Goal: Task Accomplishment & Management: Use online tool/utility

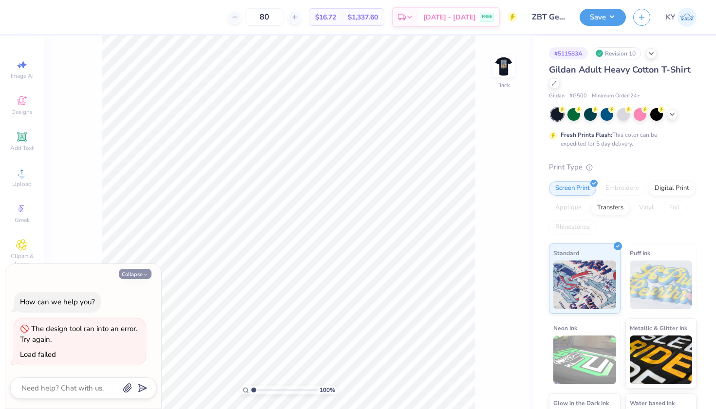
click at [136, 276] on button "Collapse" at bounding box center [135, 274] width 33 height 10
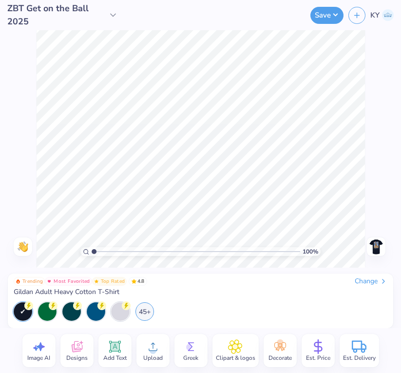
click at [368, 151] on div "100 % Need help? Chat with us. Back" at bounding box center [200, 148] width 401 height 237
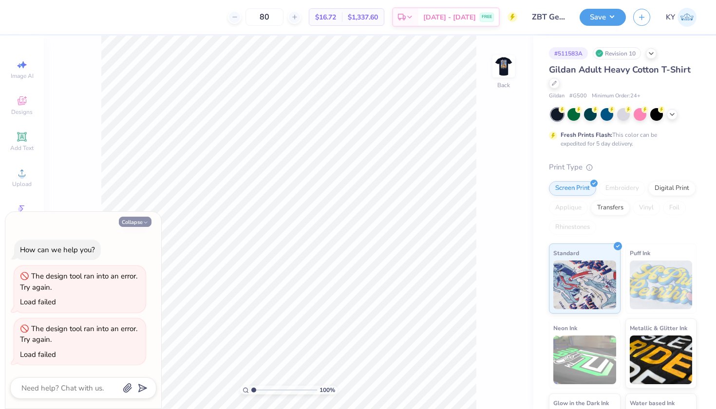
click at [137, 223] on button "Collapse" at bounding box center [135, 222] width 33 height 10
type textarea "x"
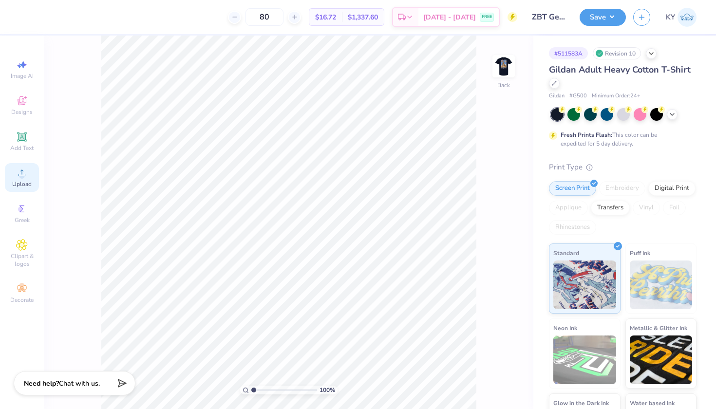
click at [21, 170] on icon at bounding box center [22, 173] width 12 height 12
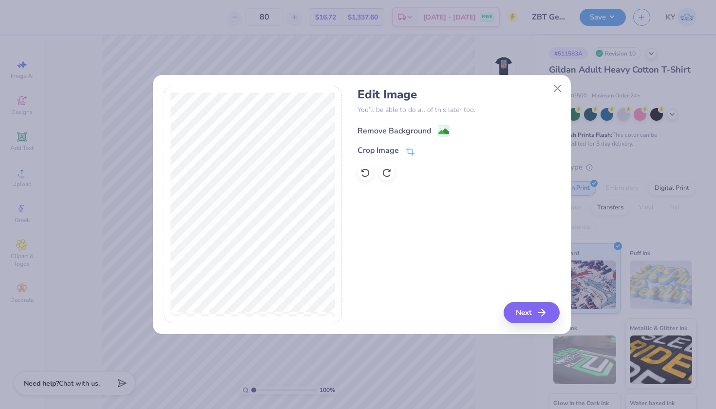
click at [425, 129] on div "Remove Background" at bounding box center [395, 131] width 74 height 12
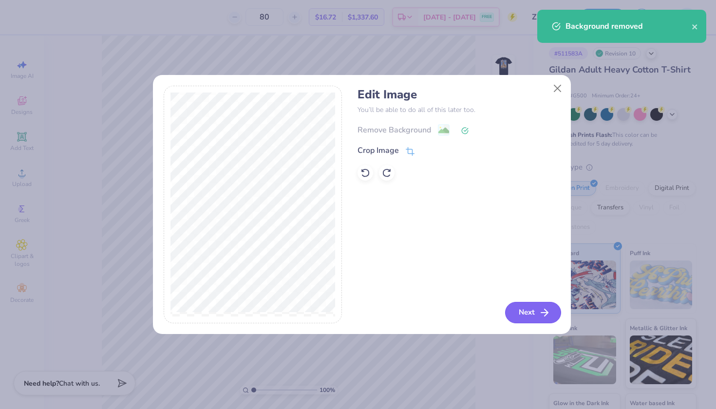
click at [517, 306] on button "Next" at bounding box center [533, 312] width 56 height 21
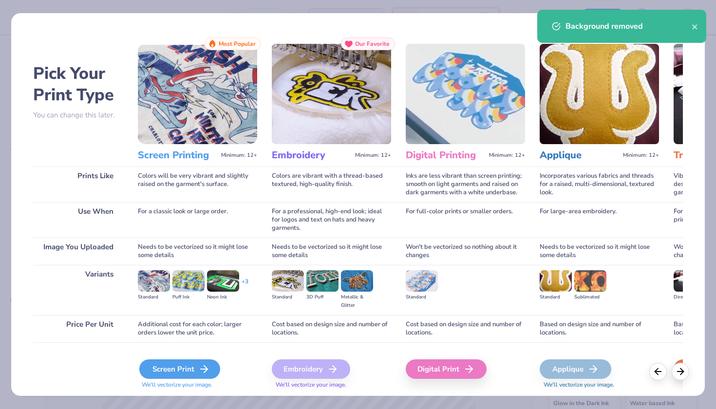
click at [178, 376] on div "Screen Print" at bounding box center [179, 369] width 81 height 19
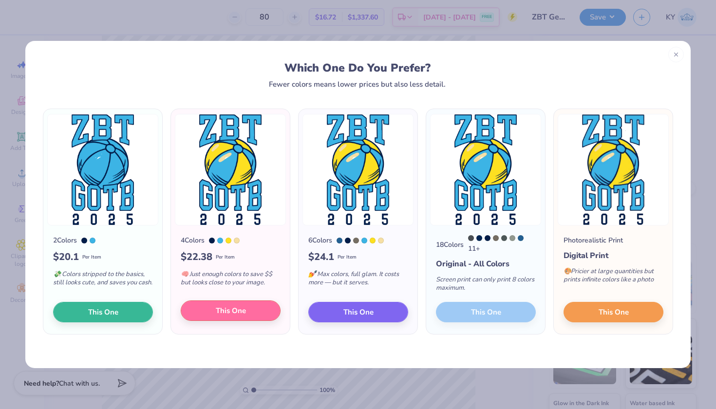
click at [225, 316] on span "This One" at bounding box center [231, 311] width 30 height 11
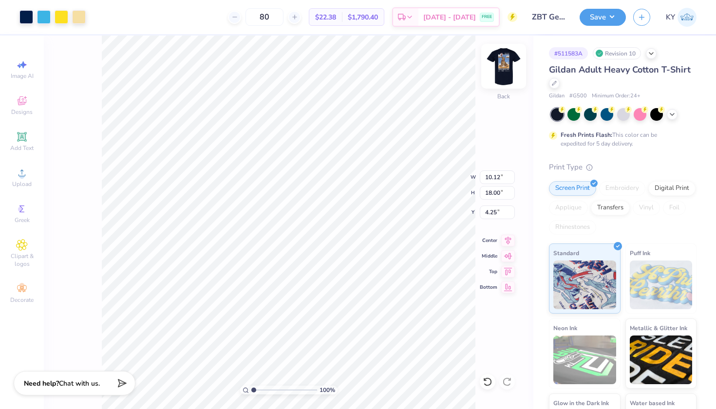
click at [507, 66] on img at bounding box center [503, 66] width 39 height 39
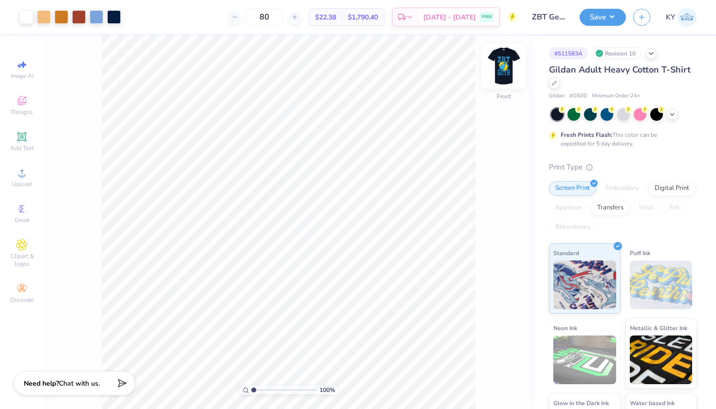
click at [496, 73] on img at bounding box center [503, 66] width 39 height 39
click at [61, 17] on div at bounding box center [62, 16] width 14 height 14
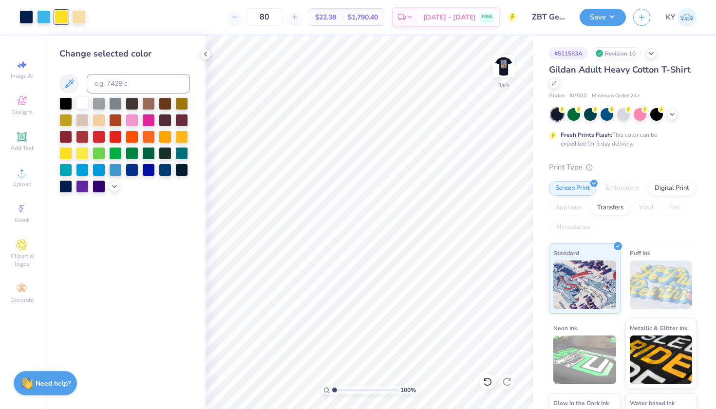
click at [83, 102] on div at bounding box center [82, 103] width 13 height 13
click at [82, 19] on div at bounding box center [79, 16] width 14 height 14
click at [80, 107] on div at bounding box center [82, 103] width 13 height 13
click at [500, 65] on img at bounding box center [503, 66] width 39 height 39
click at [505, 60] on img at bounding box center [503, 66] width 39 height 39
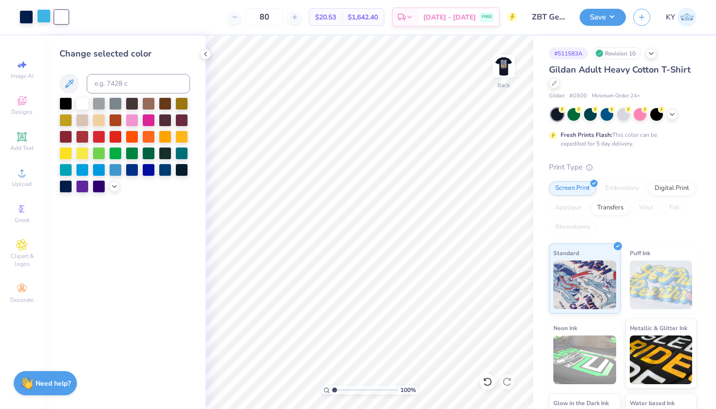
click at [39, 16] on div at bounding box center [44, 16] width 14 height 14
click at [108, 85] on input at bounding box center [138, 83] width 103 height 19
type input "7593"
click at [500, 65] on img at bounding box center [503, 66] width 39 height 39
click at [500, 65] on img at bounding box center [503, 66] width 19 height 19
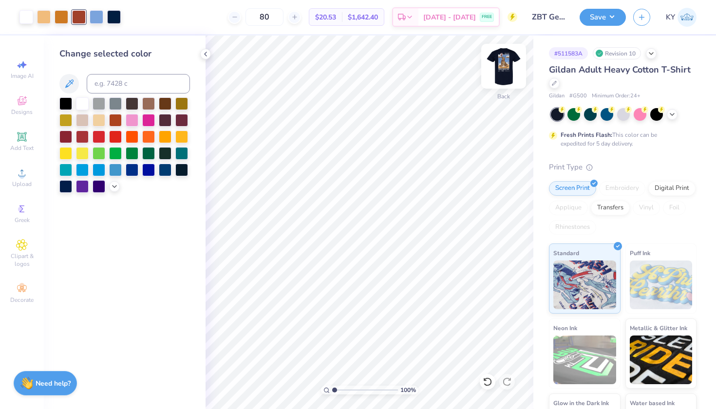
click at [514, 57] on div at bounding box center [504, 66] width 45 height 45
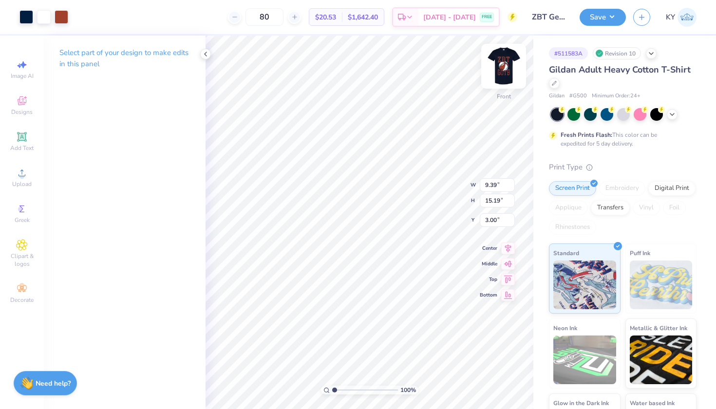
click at [505, 71] on img at bounding box center [503, 66] width 39 height 39
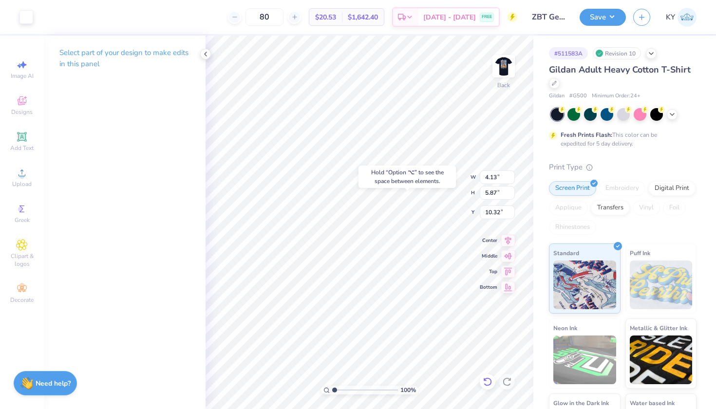
click at [490, 386] on icon at bounding box center [488, 382] width 10 height 10
type input "10.42"
click at [490, 386] on icon at bounding box center [488, 382] width 10 height 10
click at [17, 14] on div "Art colors" at bounding box center [25, 17] width 51 height 34
click at [21, 16] on div at bounding box center [26, 16] width 14 height 14
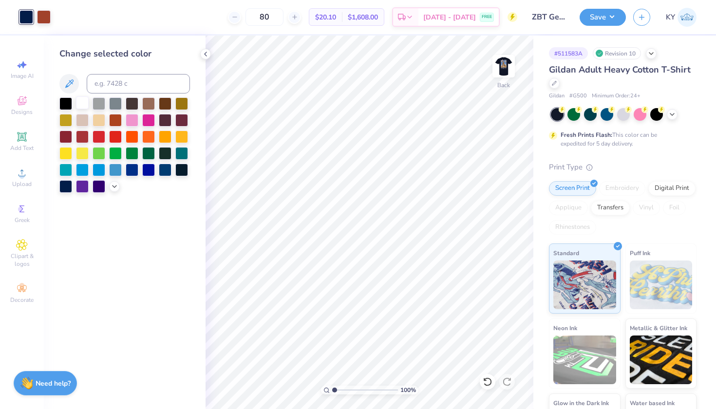
click at [82, 101] on div at bounding box center [82, 103] width 13 height 13
click at [47, 15] on div at bounding box center [44, 16] width 14 height 14
click at [86, 104] on div at bounding box center [82, 103] width 13 height 13
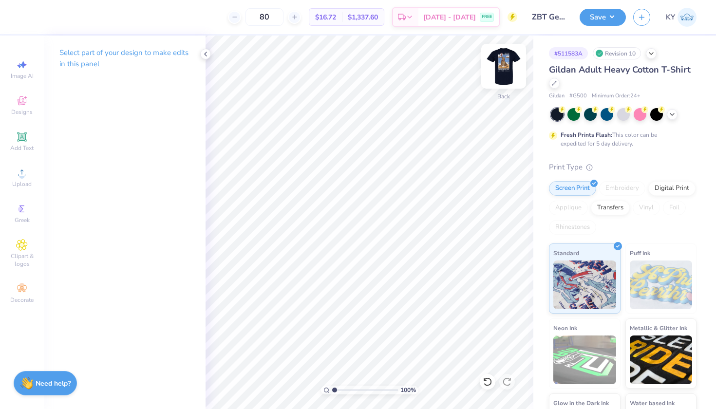
click at [506, 72] on img at bounding box center [503, 66] width 39 height 39
click at [510, 83] on img at bounding box center [503, 66] width 39 height 39
click at [205, 56] on icon at bounding box center [206, 54] width 8 height 8
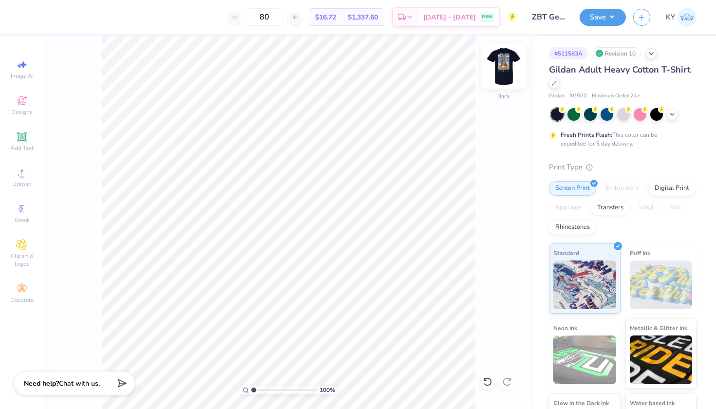
click at [509, 67] on img at bounding box center [503, 66] width 39 height 39
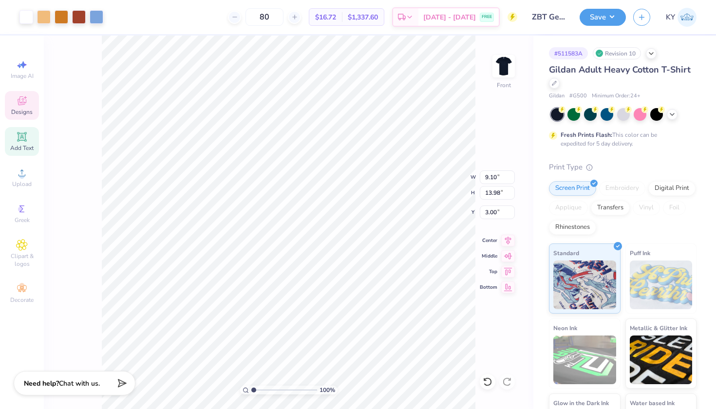
click at [20, 137] on icon at bounding box center [21, 136] width 7 height 7
type input "5.91"
type input "1.71"
type input "13.39"
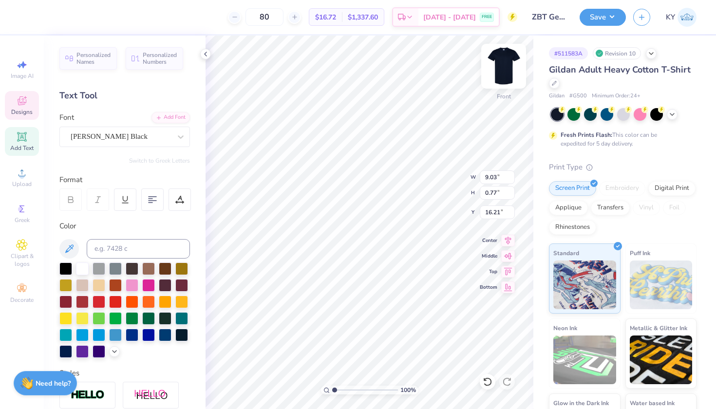
click at [502, 65] on img at bounding box center [503, 66] width 39 height 39
click at [210, 55] on div at bounding box center [205, 54] width 11 height 11
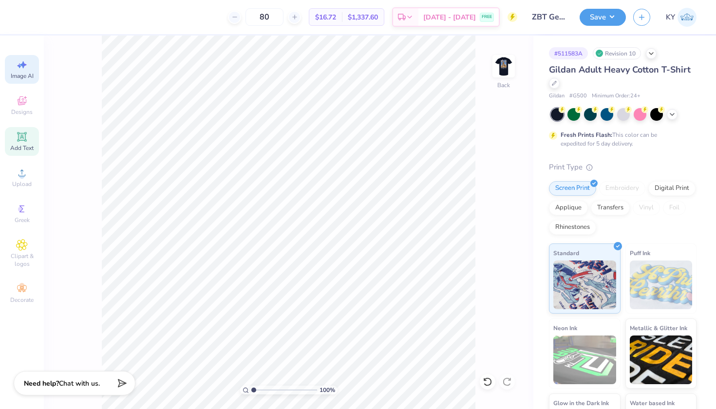
click at [19, 61] on icon at bounding box center [22, 65] width 12 height 12
select select "4"
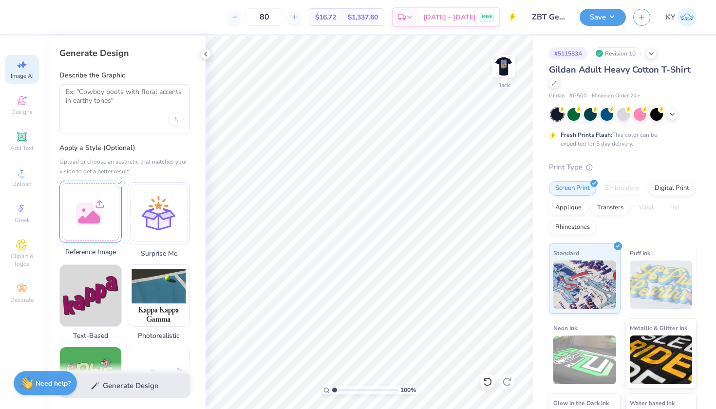
click at [96, 227] on div at bounding box center [90, 212] width 62 height 62
click at [131, 104] on textarea at bounding box center [125, 100] width 118 height 24
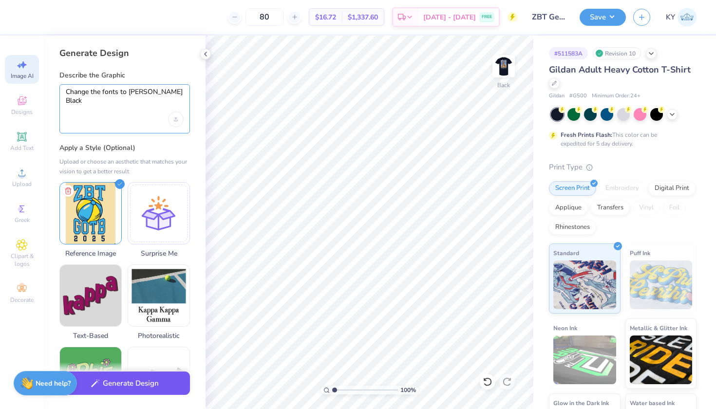
type textarea "Change the fonts to [PERSON_NAME] Black"
click at [150, 386] on button "Generate Design" at bounding box center [124, 384] width 131 height 24
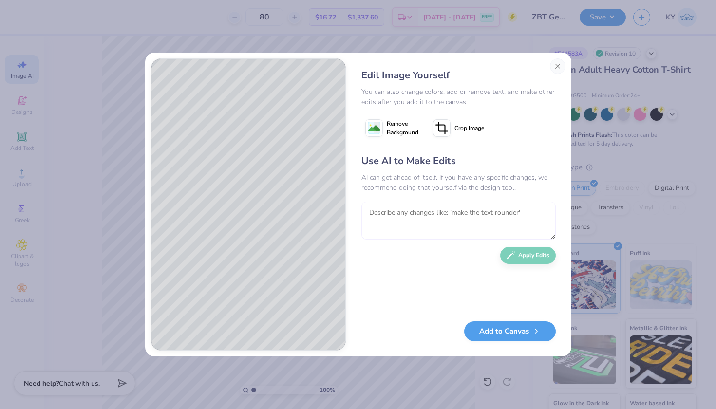
click at [389, 223] on textarea at bounding box center [459, 221] width 194 height 38
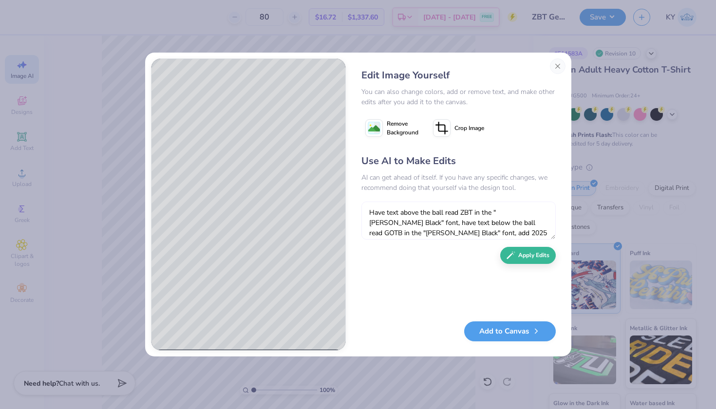
scroll to position [9, 0]
type textarea "Have text above the ball read ZBT in the "[PERSON_NAME] Black" font, have text …"
click at [524, 263] on div "Use AI to Make Edits AI can get ahead of itself. If you have any specific chang…" at bounding box center [459, 233] width 194 height 158
click at [525, 257] on button "Apply Edits" at bounding box center [529, 253] width 56 height 17
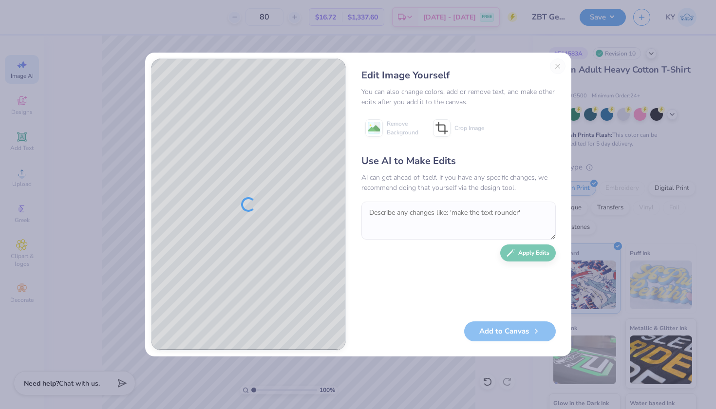
scroll to position [0, 0]
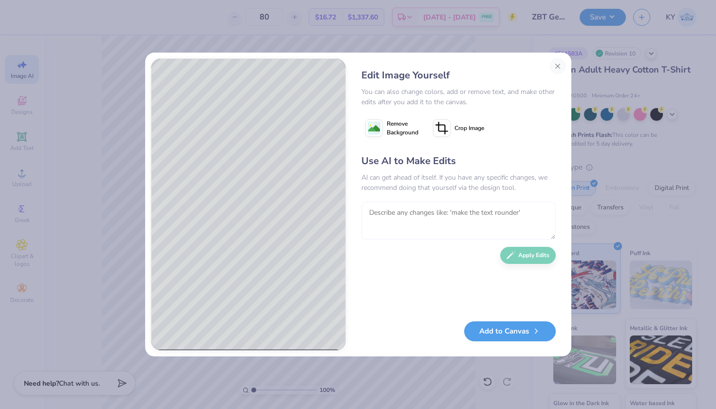
click at [459, 213] on textarea at bounding box center [459, 221] width 194 height 38
type textarea "Outline "ZBT" and "GOTB" in same yellow"
click at [547, 252] on button "Apply Edits" at bounding box center [529, 253] width 56 height 17
click at [483, 216] on textarea at bounding box center [459, 221] width 194 height 38
type textarea "R"
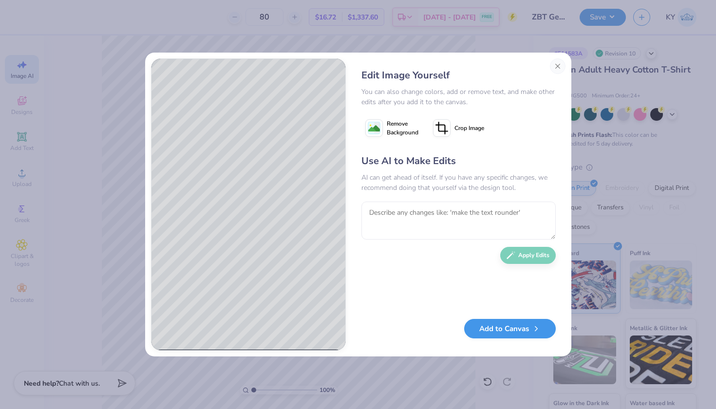
click at [498, 330] on button "Add to Canvas" at bounding box center [510, 329] width 92 height 20
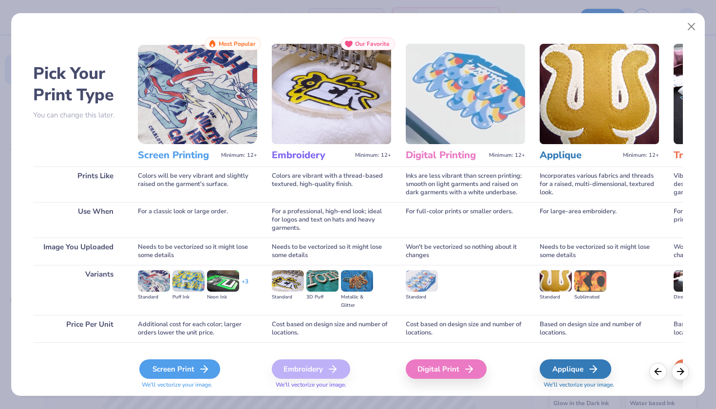
click at [170, 370] on div "Screen Print" at bounding box center [179, 369] width 81 height 19
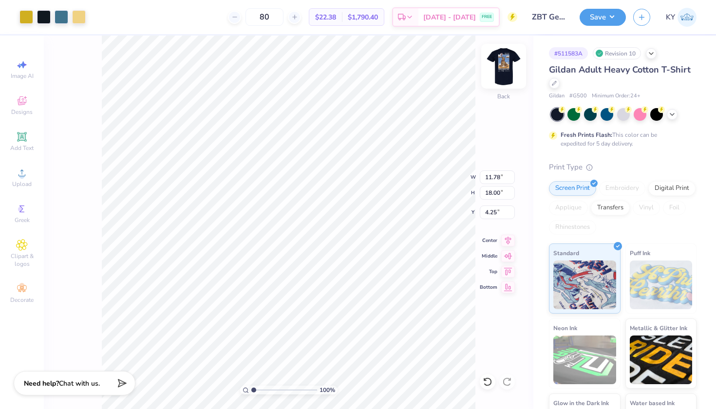
click at [501, 67] on img at bounding box center [503, 66] width 39 height 39
click at [508, 76] on img at bounding box center [503, 66] width 39 height 39
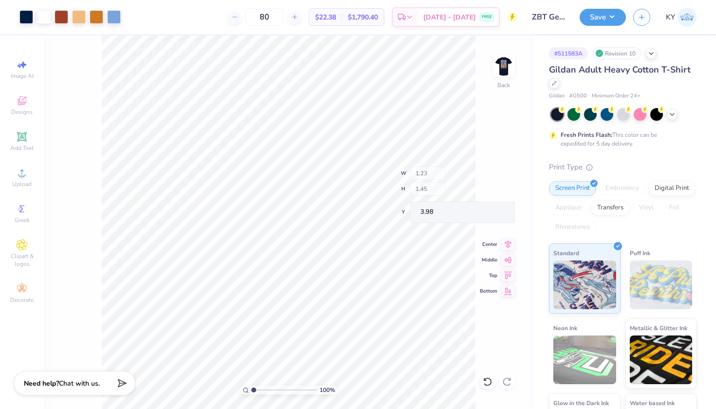
click at [506, 69] on img at bounding box center [503, 66] width 19 height 19
click at [512, 70] on img at bounding box center [503, 66] width 39 height 39
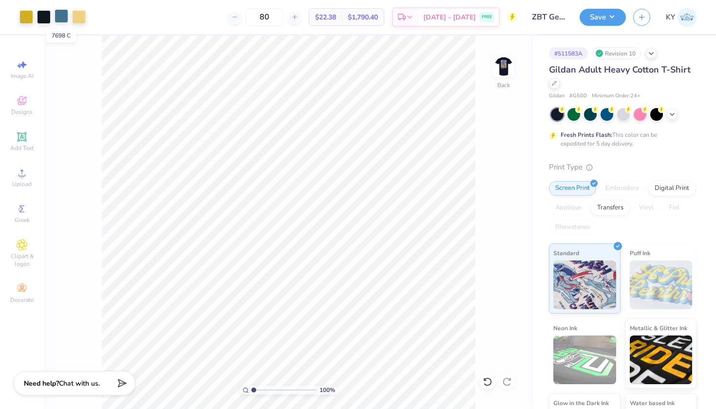
click at [58, 14] on div at bounding box center [62, 16] width 14 height 14
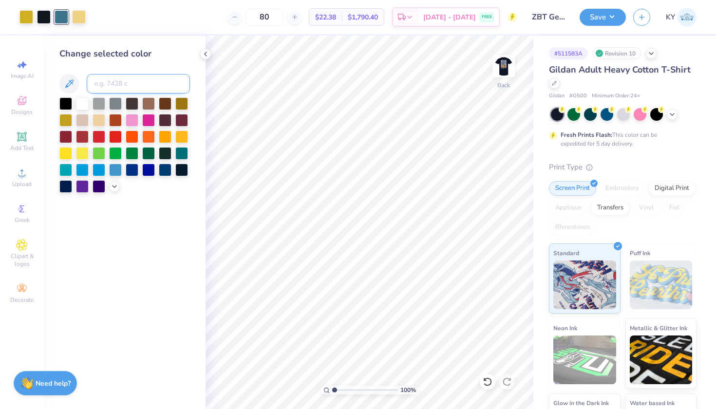
click at [120, 87] on input at bounding box center [138, 83] width 103 height 19
type input "7593"
click at [23, 14] on div at bounding box center [26, 16] width 14 height 14
click at [80, 103] on div at bounding box center [82, 103] width 13 height 13
click at [78, 21] on div at bounding box center [79, 16] width 14 height 14
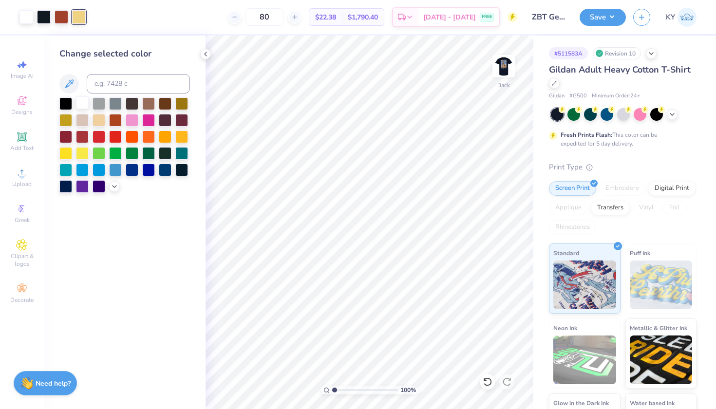
click at [82, 105] on div at bounding box center [82, 103] width 13 height 13
click at [502, 62] on img at bounding box center [503, 66] width 39 height 39
click at [500, 70] on img at bounding box center [503, 66] width 39 height 39
click at [43, 13] on div at bounding box center [44, 16] width 14 height 14
click at [107, 81] on input at bounding box center [138, 83] width 103 height 19
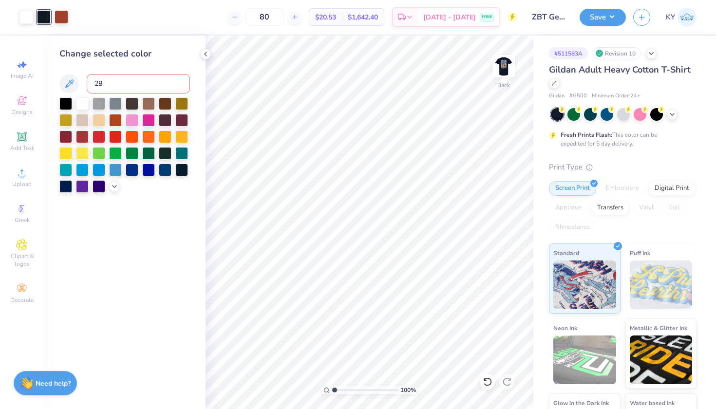
type input "282"
click at [204, 50] on icon at bounding box center [206, 54] width 8 height 8
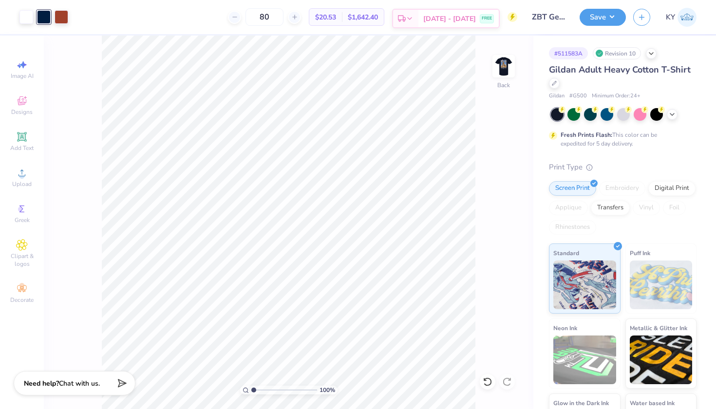
click at [414, 19] on icon at bounding box center [410, 19] width 8 height 8
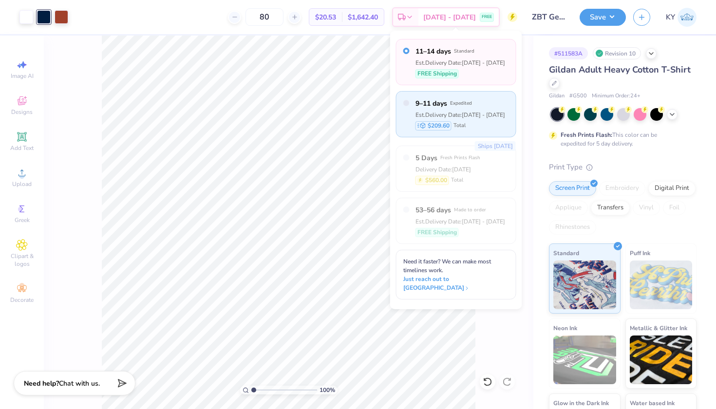
click at [410, 104] on div "9–11 days Expedited Est. Delivery Date: [DATE] - [DATE] $209.60 Total" at bounding box center [456, 114] width 120 height 46
radio input "false"
radio input "true"
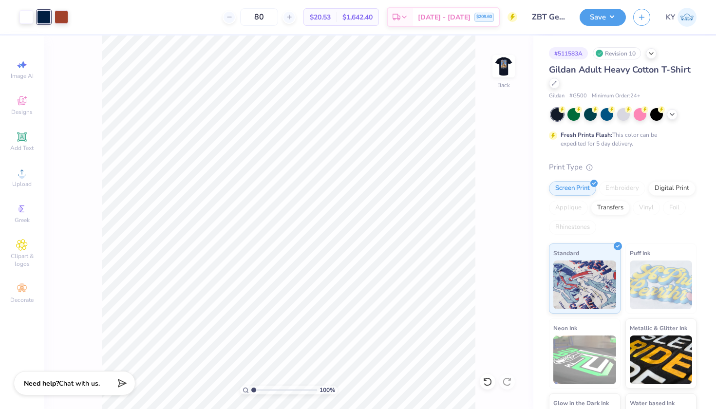
click at [373, 17] on span "$1,642.40" at bounding box center [358, 17] width 30 height 10
click at [514, 17] on icon at bounding box center [513, 17] width 4 height 7
click at [603, 21] on button "Save" at bounding box center [603, 15] width 46 height 17
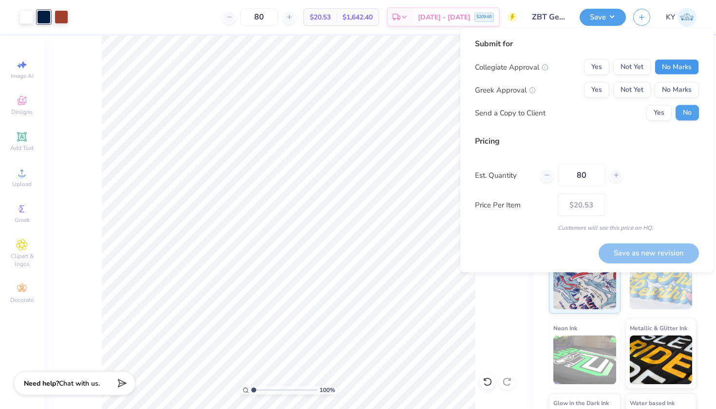
click at [670, 69] on button "No Marks" at bounding box center [677, 67] width 44 height 16
click at [602, 87] on button "Yes" at bounding box center [596, 90] width 25 height 16
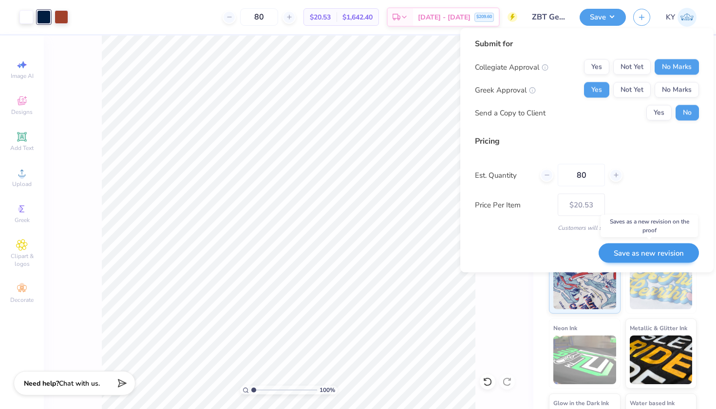
click at [656, 253] on button "Save as new revision" at bounding box center [649, 253] width 100 height 20
type input "$20.53"
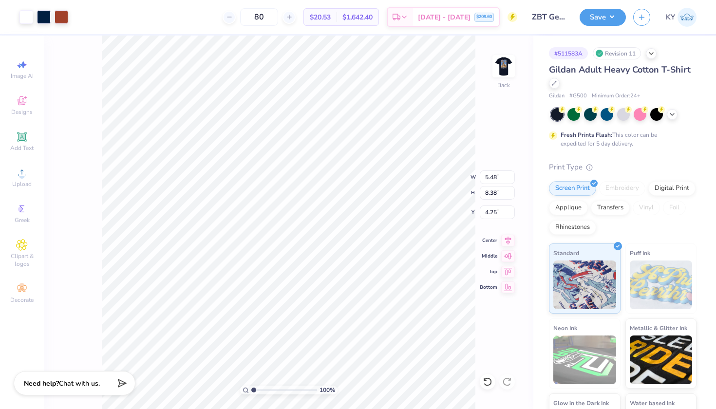
type input "5.48"
type input "8.38"
type input "3.08"
type input "4.70"
type input "3.00"
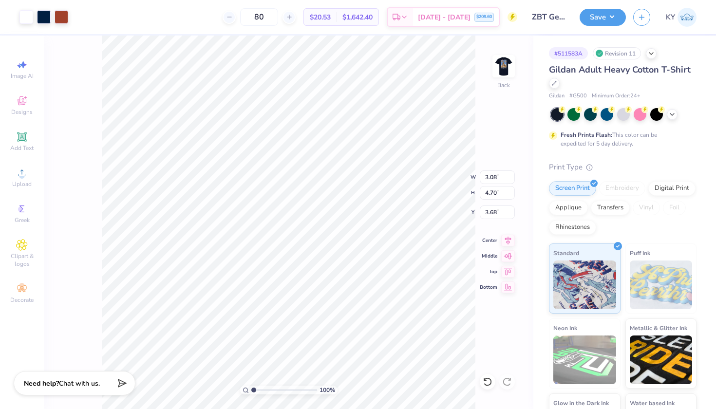
type input "3.55"
click at [499, 67] on img at bounding box center [503, 66] width 39 height 39
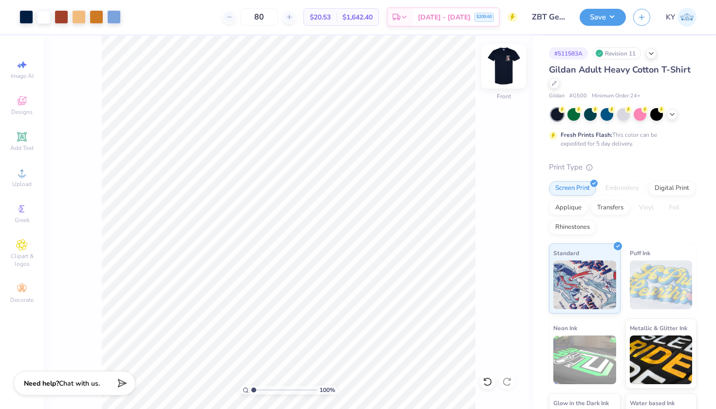
click at [507, 82] on div at bounding box center [504, 66] width 45 height 45
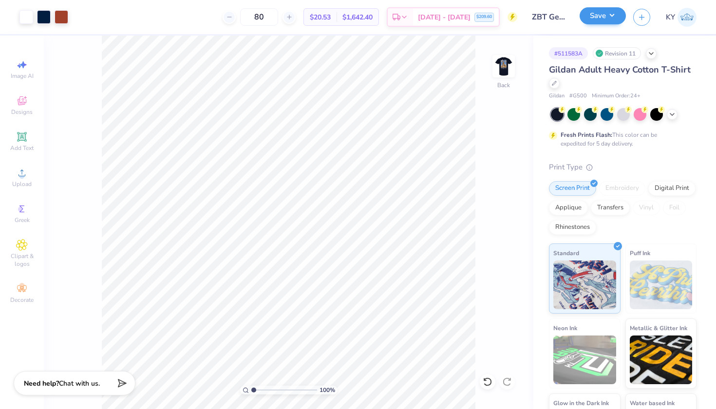
click at [610, 12] on button "Save" at bounding box center [603, 15] width 46 height 17
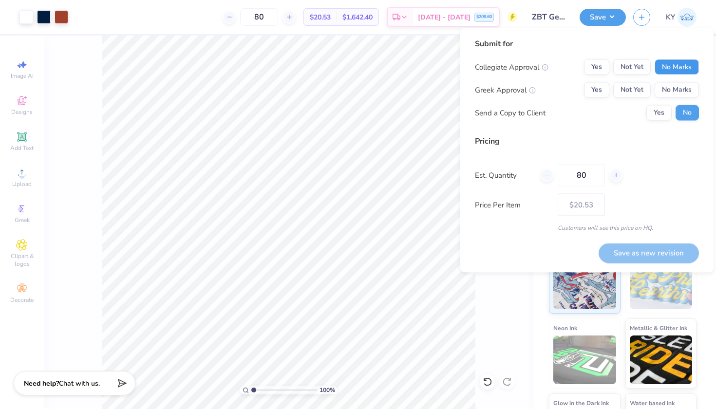
click at [681, 66] on button "No Marks" at bounding box center [677, 67] width 44 height 16
click at [592, 90] on button "Yes" at bounding box center [596, 90] width 25 height 16
click at [627, 247] on button "Save as new revision" at bounding box center [649, 253] width 100 height 20
type input "$20.53"
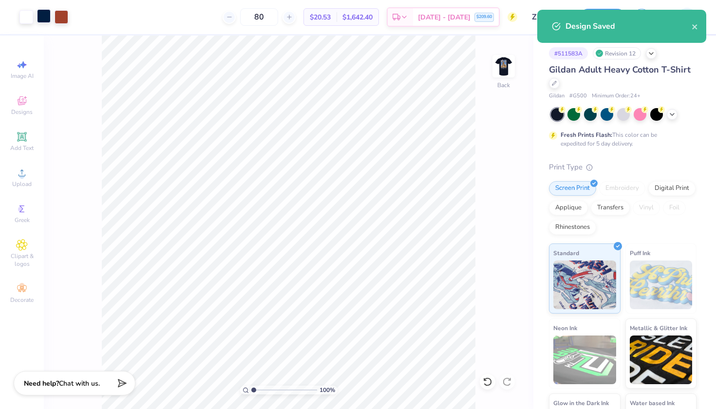
click at [45, 18] on div at bounding box center [44, 16] width 14 height 14
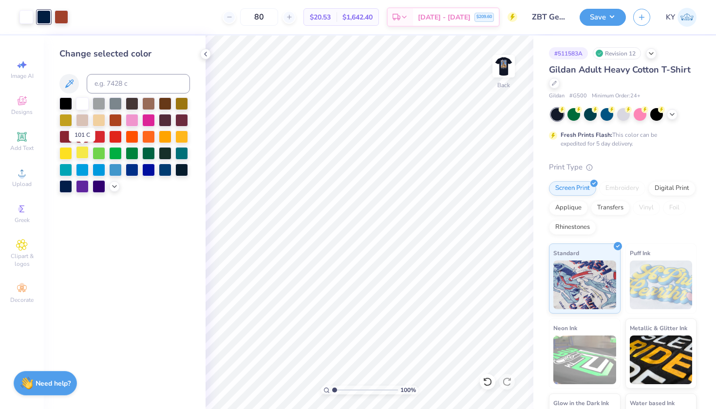
click at [83, 155] on div at bounding box center [82, 152] width 13 height 13
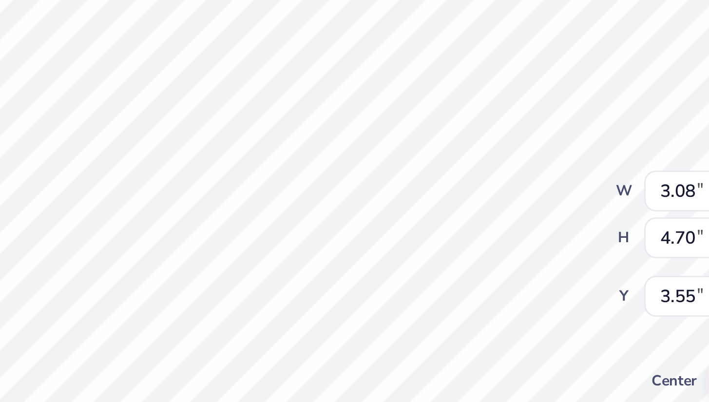
type input "5.83"
type input "8.90"
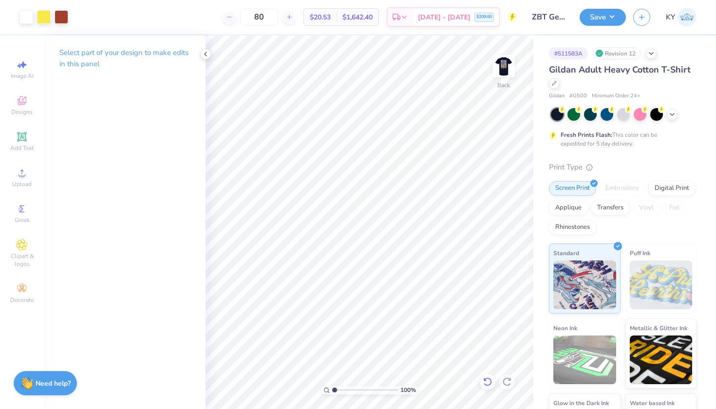
click at [490, 388] on div at bounding box center [488, 382] width 16 height 16
click at [489, 380] on icon at bounding box center [488, 382] width 10 height 10
click at [44, 17] on div at bounding box center [44, 16] width 14 height 14
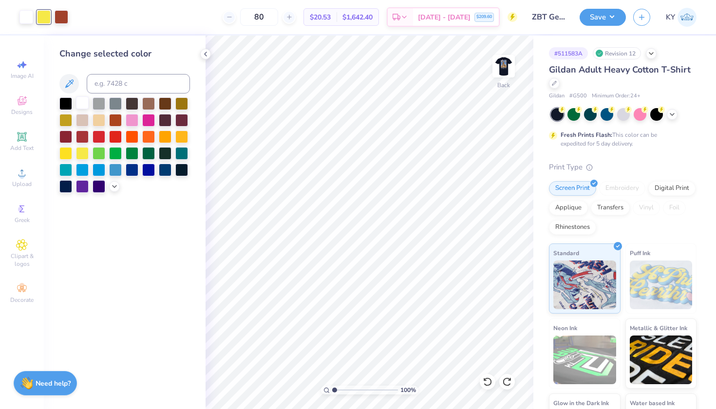
click at [81, 102] on div at bounding box center [82, 103] width 13 height 13
click at [502, 70] on img at bounding box center [503, 66] width 39 height 39
click at [24, 16] on div at bounding box center [26, 16] width 14 height 14
click at [85, 104] on div at bounding box center [82, 103] width 13 height 13
click at [484, 386] on icon at bounding box center [488, 382] width 10 height 10
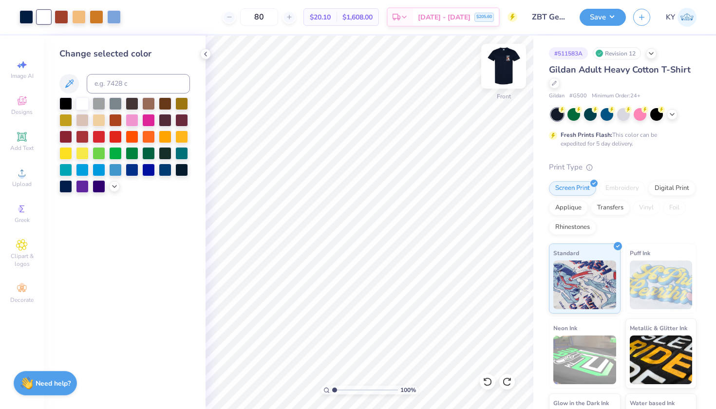
click at [505, 70] on img at bounding box center [503, 66] width 39 height 39
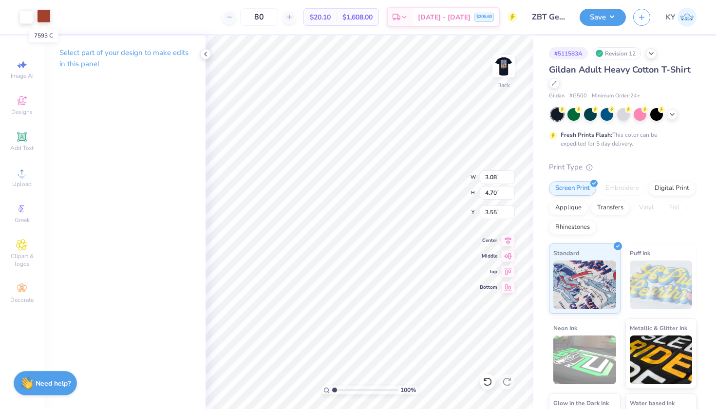
click at [47, 19] on div at bounding box center [44, 16] width 14 height 14
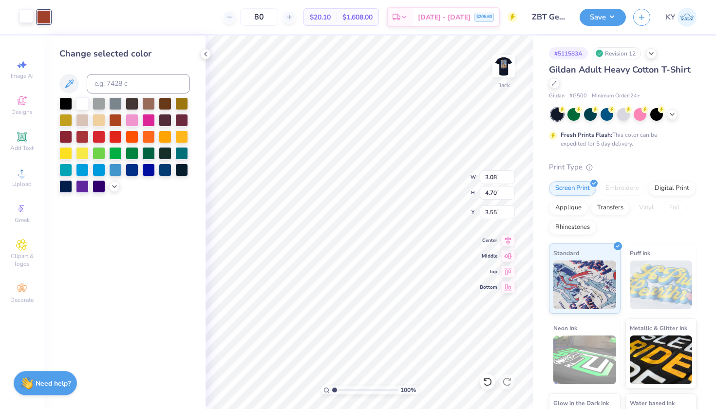
click at [28, 19] on div at bounding box center [26, 16] width 14 height 14
click at [103, 88] on input at bounding box center [138, 83] width 103 height 19
type input "7593"
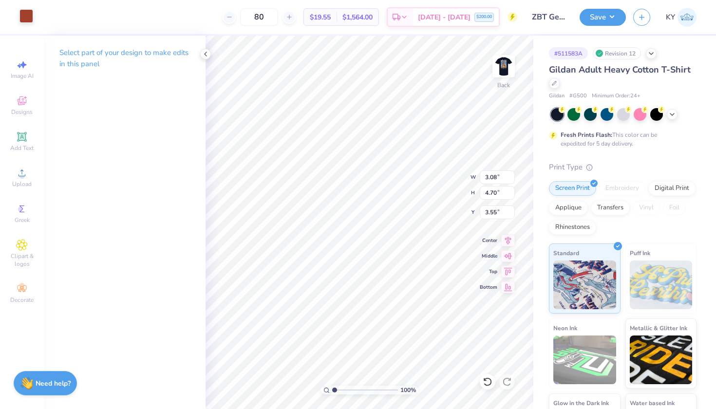
click at [25, 21] on div at bounding box center [26, 16] width 14 height 14
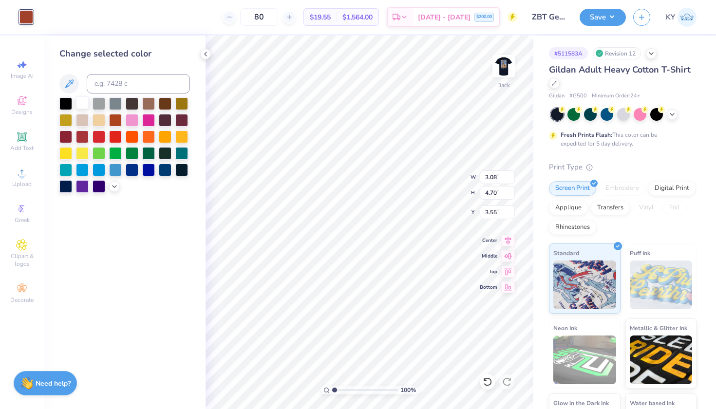
click at [81, 101] on div at bounding box center [82, 103] width 13 height 13
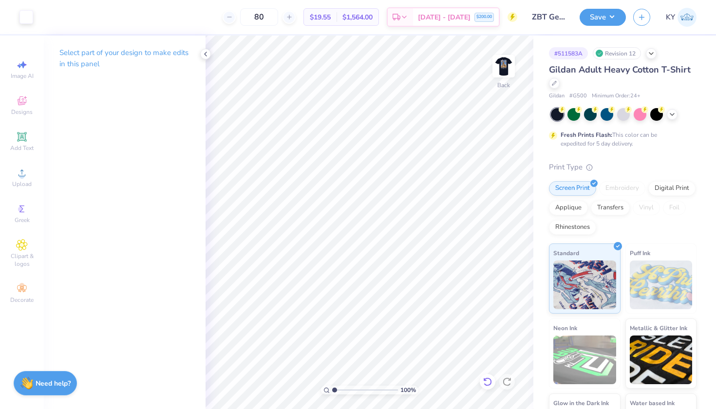
click at [485, 382] on icon at bounding box center [488, 382] width 10 height 10
click at [588, 12] on button "Save" at bounding box center [603, 15] width 46 height 17
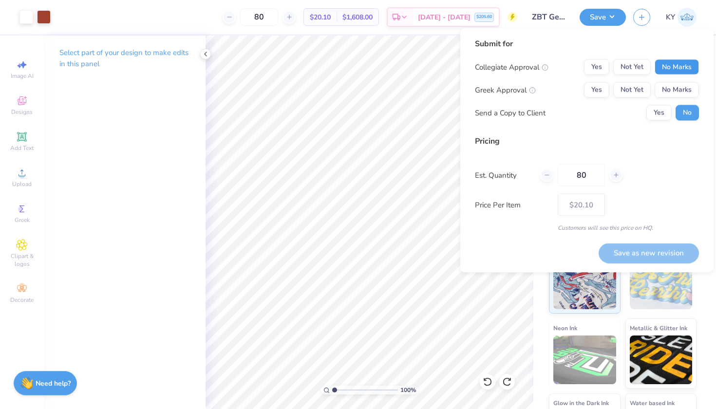
click at [672, 62] on button "No Marks" at bounding box center [677, 67] width 44 height 16
click at [602, 87] on button "Yes" at bounding box center [596, 90] width 25 height 16
click at [649, 254] on button "Save as new revision" at bounding box center [649, 253] width 100 height 20
type input "$20.10"
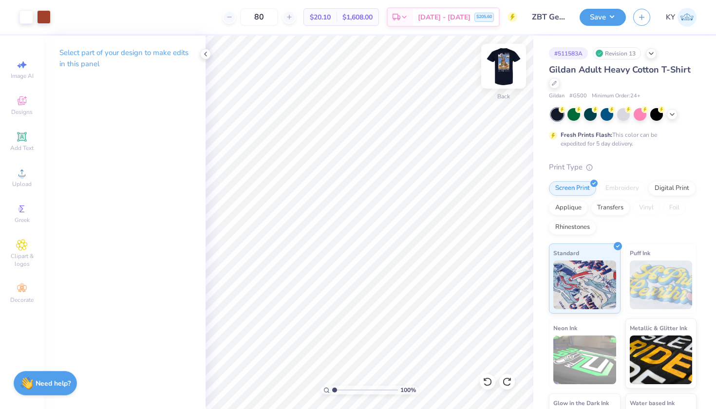
click at [493, 56] on div at bounding box center [504, 66] width 45 height 45
click at [500, 68] on img at bounding box center [503, 66] width 39 height 39
click at [209, 53] on icon at bounding box center [206, 54] width 8 height 8
click at [201, 51] on div "Select part of your design to make edits in this panel" at bounding box center [125, 62] width 162 height 53
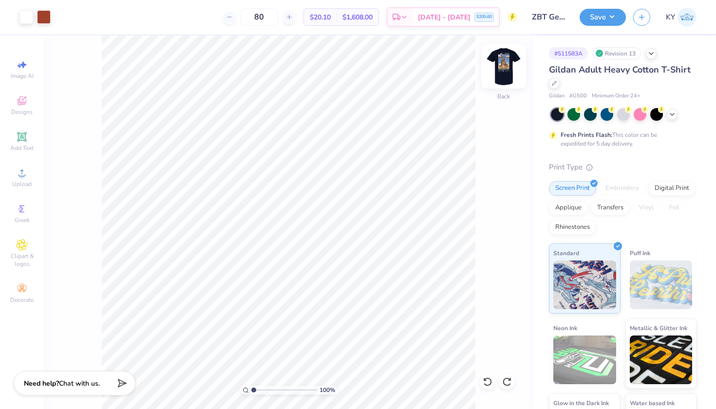
click at [502, 59] on img at bounding box center [503, 66] width 39 height 39
click at [24, 13] on div at bounding box center [26, 16] width 14 height 14
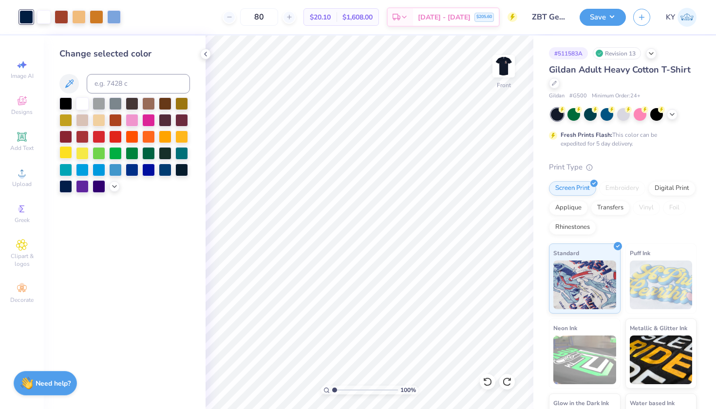
click at [69, 151] on div at bounding box center [65, 152] width 13 height 13
click at [27, 19] on div at bounding box center [26, 17] width 14 height 14
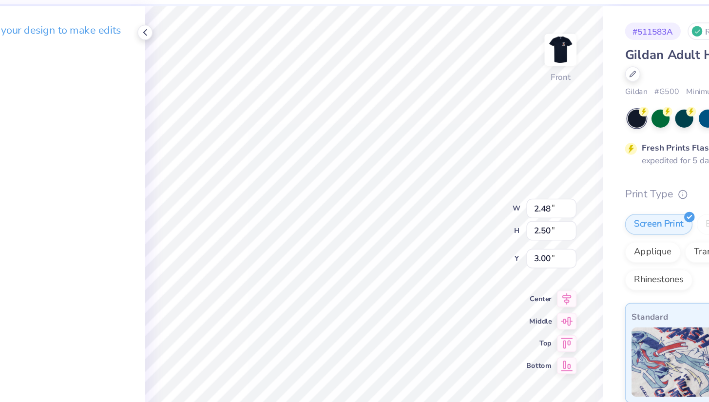
type input "1.26"
type input "1.42"
type input "3.66"
type input "1.23"
type input "1.45"
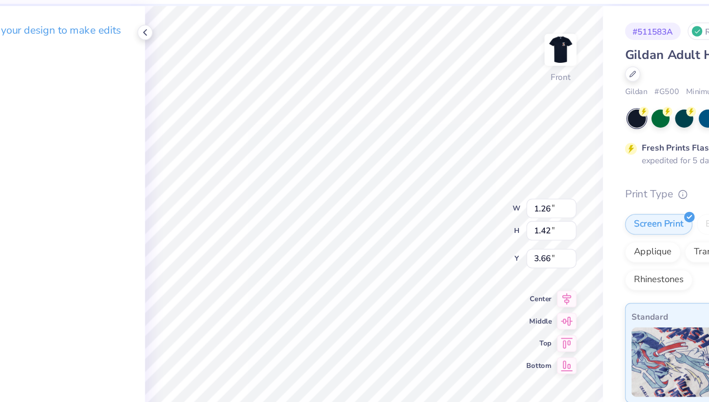
type input "3.98"
type input "1.26"
type input "1.42"
type input "3.66"
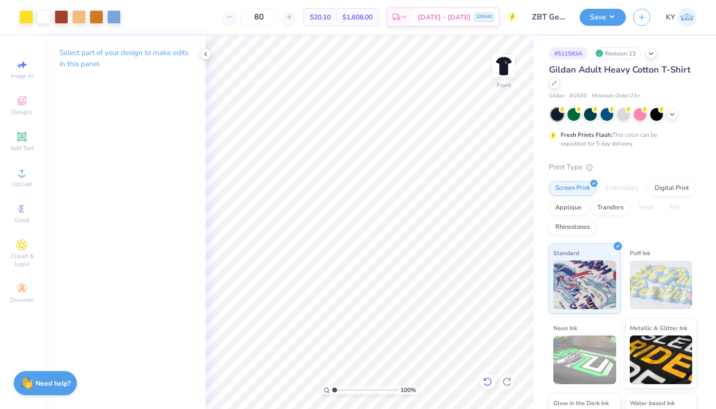
click at [487, 379] on icon at bounding box center [487, 382] width 8 height 9
click at [482, 381] on div at bounding box center [488, 382] width 16 height 16
type input "17.51"
click at [207, 54] on icon at bounding box center [206, 54] width 8 height 8
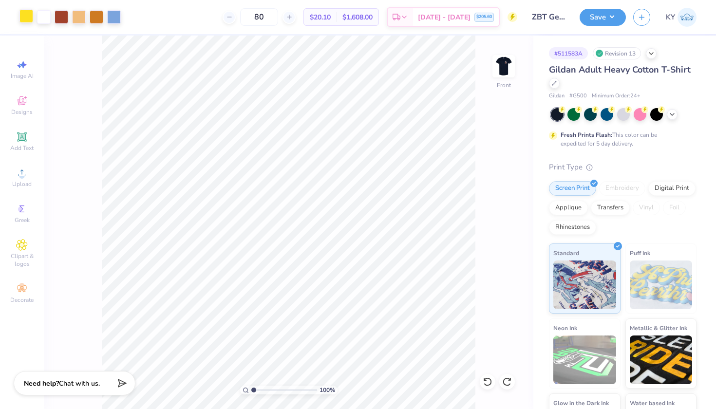
click at [21, 15] on div at bounding box center [26, 16] width 14 height 14
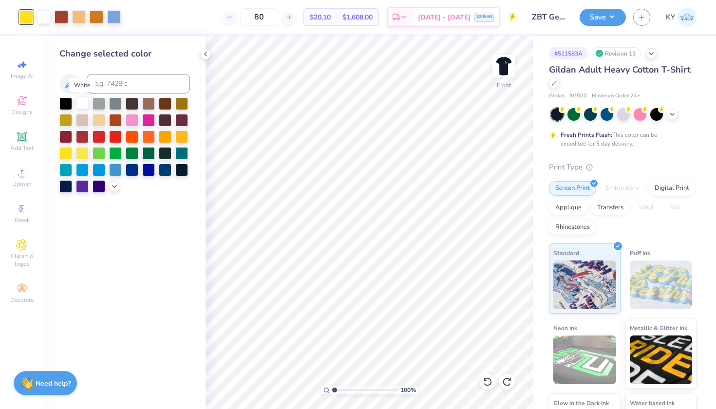
click at [80, 104] on div at bounding box center [82, 103] width 13 height 13
click at [205, 55] on icon at bounding box center [206, 54] width 8 height 8
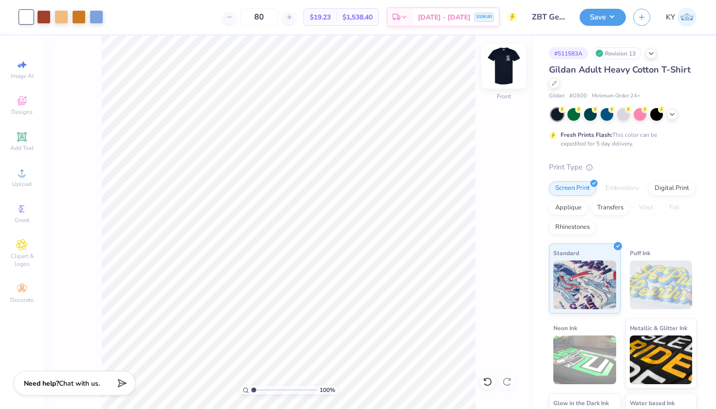
click at [505, 73] on img at bounding box center [503, 66] width 39 height 39
click at [507, 76] on img at bounding box center [503, 66] width 39 height 39
click at [507, 76] on img at bounding box center [503, 66] width 19 height 19
click at [500, 77] on img at bounding box center [503, 66] width 39 height 39
click at [622, 18] on button "Save" at bounding box center [603, 15] width 46 height 17
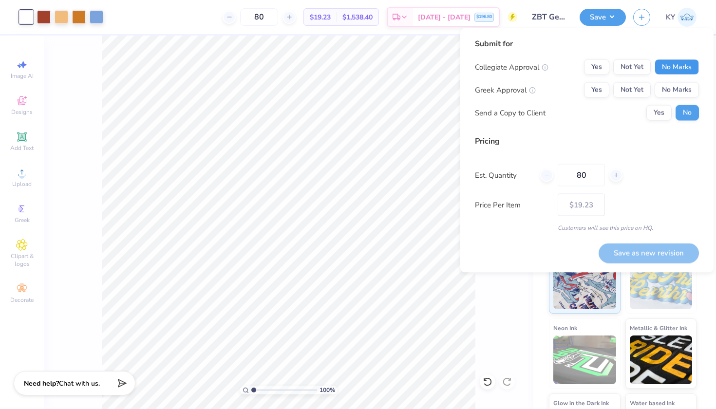
click at [683, 70] on button "No Marks" at bounding box center [677, 67] width 44 height 16
click at [596, 91] on button "Yes" at bounding box center [596, 90] width 25 height 16
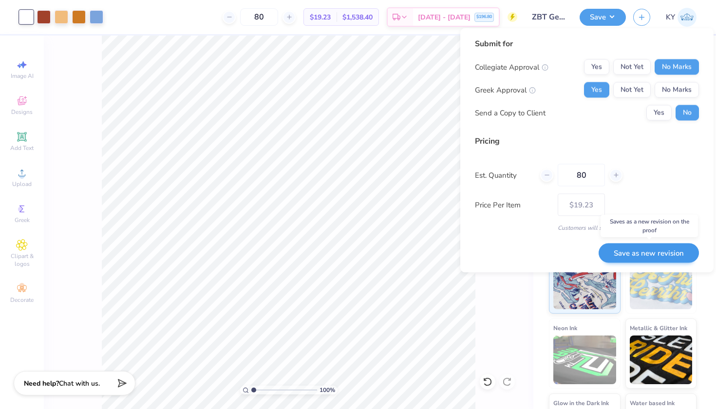
click at [642, 252] on button "Save as new revision" at bounding box center [649, 253] width 100 height 20
type input "$19.23"
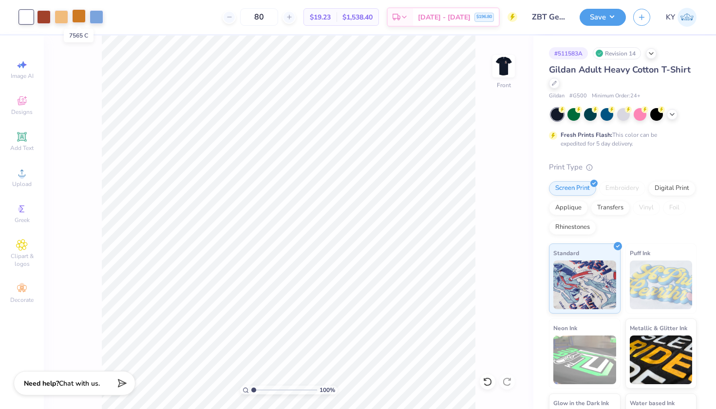
click at [80, 17] on div at bounding box center [79, 16] width 14 height 14
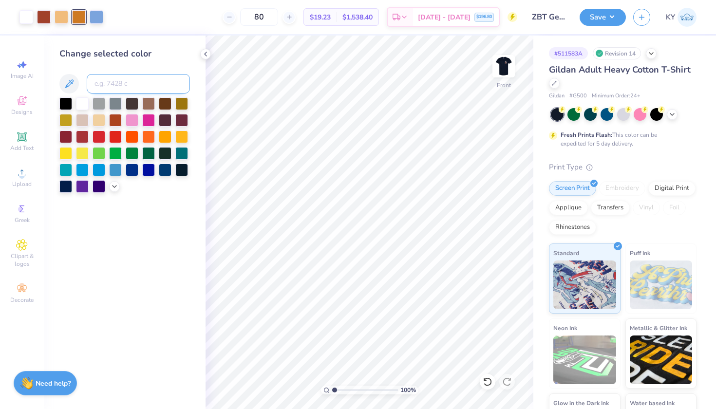
click at [104, 82] on input at bounding box center [138, 83] width 103 height 19
type input "7593"
click at [485, 376] on div at bounding box center [488, 382] width 16 height 16
click at [498, 60] on img at bounding box center [503, 66] width 39 height 39
click at [498, 60] on img at bounding box center [503, 66] width 19 height 19
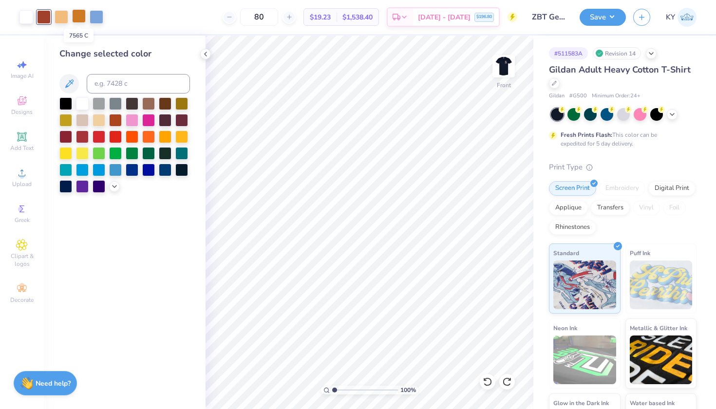
click at [75, 19] on div at bounding box center [79, 16] width 14 height 14
click at [502, 58] on img at bounding box center [503, 66] width 39 height 39
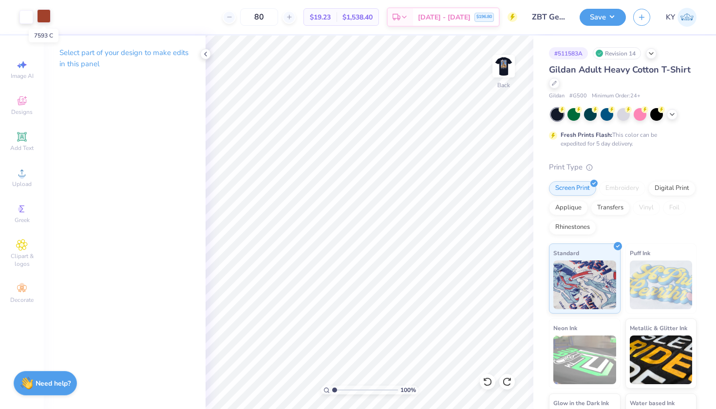
click at [46, 18] on div at bounding box center [44, 16] width 14 height 14
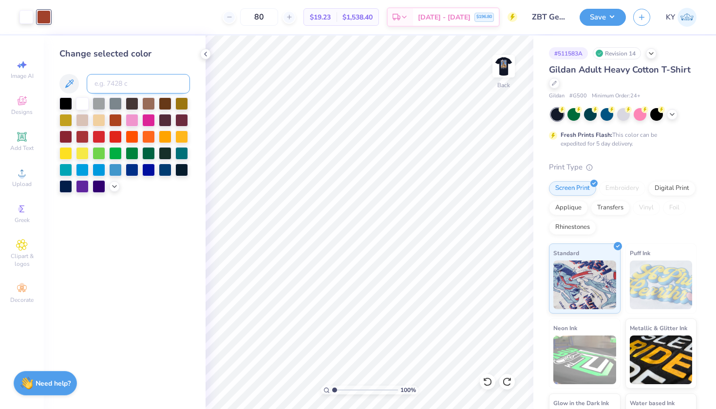
click at [97, 80] on input at bounding box center [138, 83] width 103 height 19
click at [81, 102] on div at bounding box center [82, 103] width 13 height 13
click at [487, 377] on div at bounding box center [488, 382] width 16 height 16
click at [116, 84] on input at bounding box center [138, 83] width 103 height 19
type input "7593"
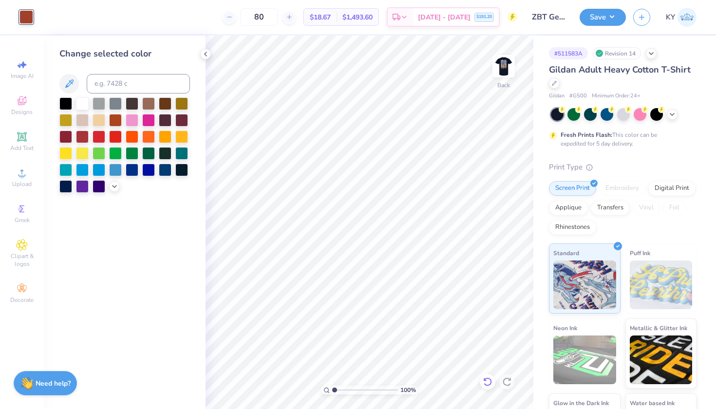
click at [492, 376] on div at bounding box center [488, 382] width 16 height 16
click at [82, 104] on div at bounding box center [82, 103] width 13 height 13
click at [602, 19] on button "Save" at bounding box center [603, 15] width 46 height 17
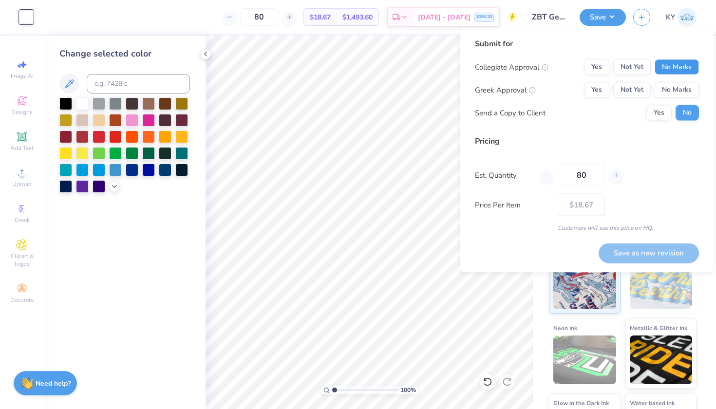
click at [673, 69] on button "No Marks" at bounding box center [677, 67] width 44 height 16
click at [607, 92] on button "Yes" at bounding box center [596, 90] width 25 height 16
click at [631, 254] on button "Save as new revision" at bounding box center [649, 253] width 100 height 20
type input "$18.67"
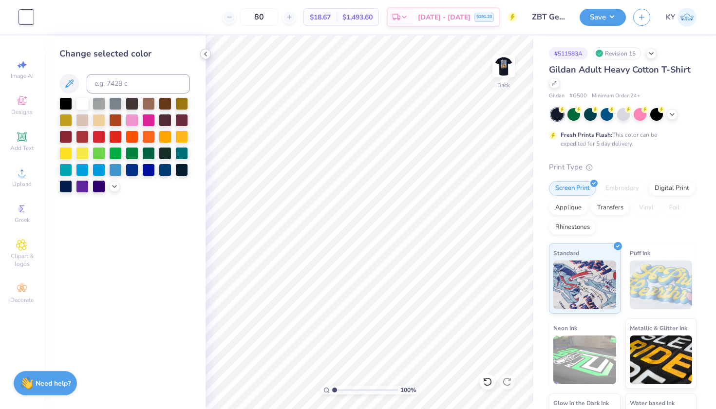
click at [206, 57] on icon at bounding box center [206, 54] width 8 height 8
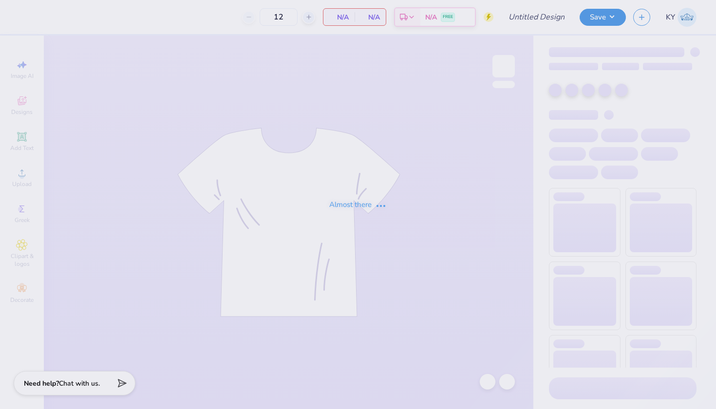
type input "ZBT Get on the Ball 2025"
type input "80"
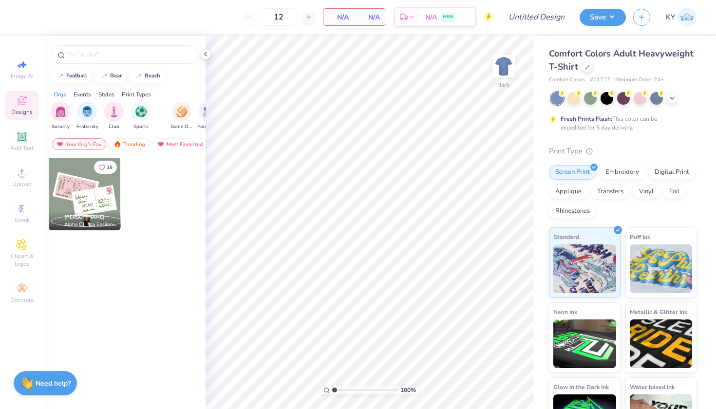
click at [119, 138] on div "Trending" at bounding box center [129, 144] width 40 height 12
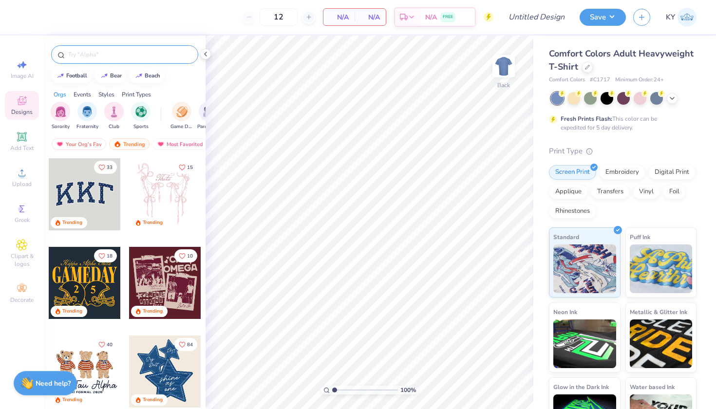
click at [107, 54] on input "text" at bounding box center [129, 55] width 125 height 10
type input "c"
type input "tri delt"
